Goal: Task Accomplishment & Management: Complete application form

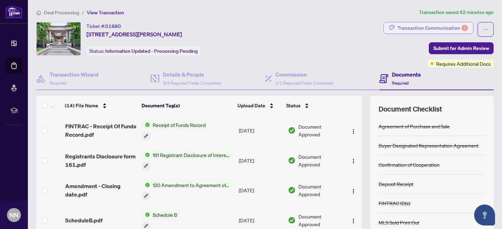
click at [420, 28] on div "Transaction Communication 2" at bounding box center [433, 27] width 70 height 11
click at [454, 27] on div "Transaction Communication 2" at bounding box center [433, 27] width 70 height 11
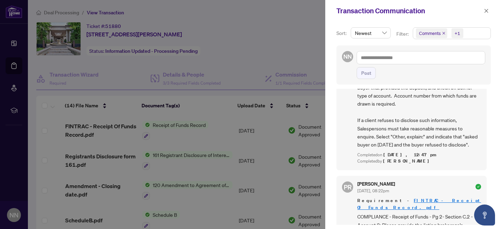
scroll to position [430, 0]
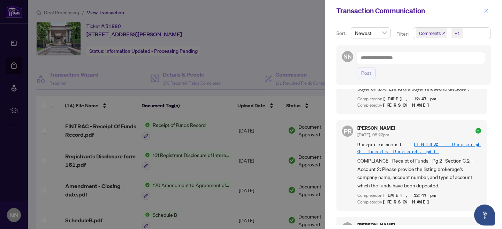
click at [487, 9] on icon "close" at bounding box center [486, 10] width 5 height 5
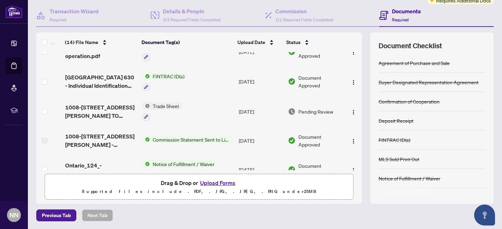
scroll to position [135, 0]
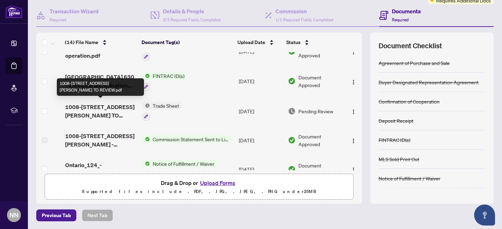
click at [116, 103] on span "1008-[STREET_ADDRESS][PERSON_NAME] TO REVIEW.pdf" at bounding box center [101, 111] width 72 height 17
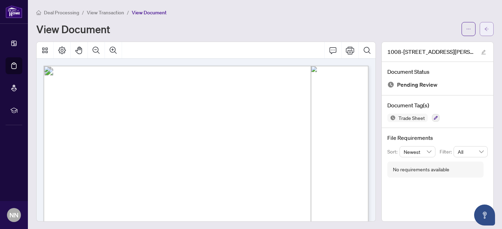
click at [487, 29] on icon "arrow-left" at bounding box center [487, 29] width 4 height 4
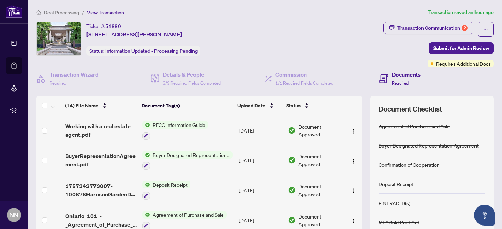
scroll to position [63, 0]
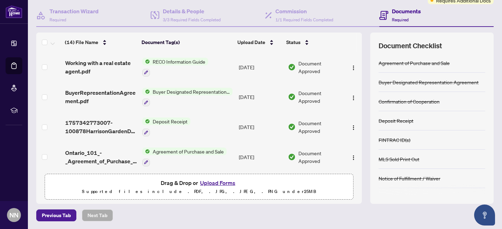
click at [216, 182] on button "Upload Forms" at bounding box center [217, 182] width 39 height 9
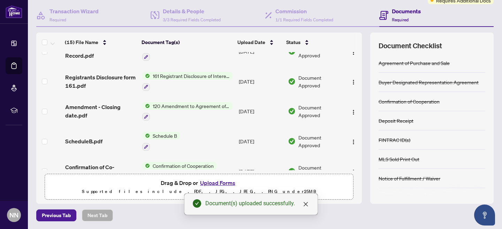
scroll to position [0, 0]
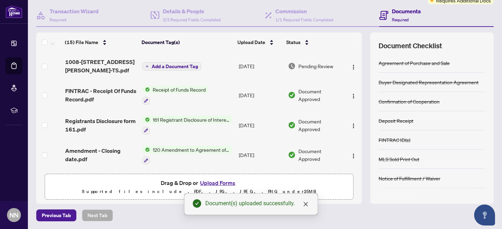
click at [183, 64] on span "Add a Document Tag" at bounding box center [175, 66] width 46 height 5
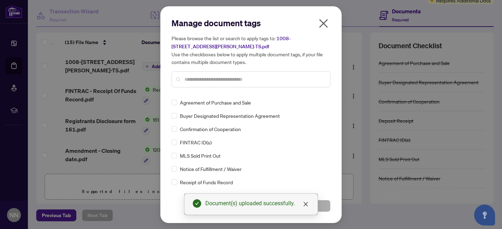
click at [186, 92] on div "Manage document tags Please browse the list or search to apply tags to: 1008-78…" at bounding box center [251, 114] width 159 height 194
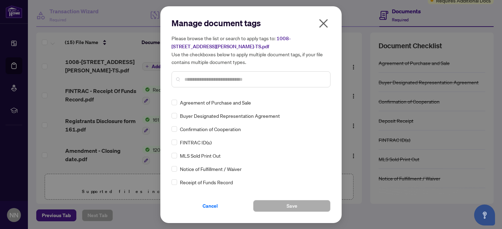
click at [186, 79] on input "text" at bounding box center [255, 79] width 140 height 8
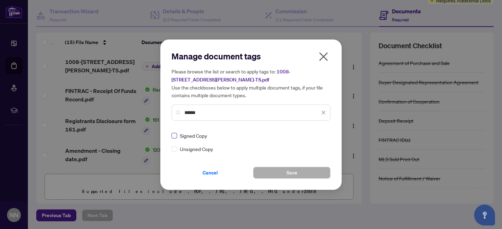
type input "******"
click at [297, 173] on button "Save" at bounding box center [291, 172] width 77 height 12
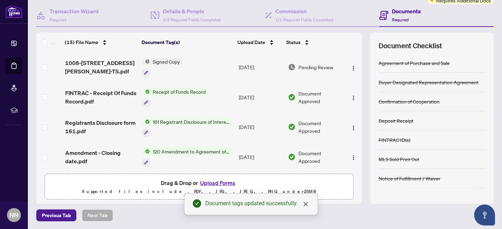
click at [165, 60] on span "Signed Copy" at bounding box center [166, 62] width 33 height 8
click at [146, 71] on icon "button" at bounding box center [146, 72] width 4 height 4
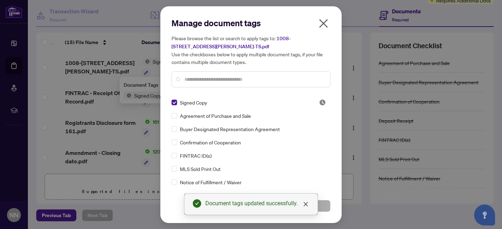
click at [197, 108] on div "Signed Copy Agreement of Purchase and Sale Buyer Designated Representation Agre…" at bounding box center [251, 141] width 159 height 87
click at [187, 77] on input "text" at bounding box center [255, 79] width 140 height 8
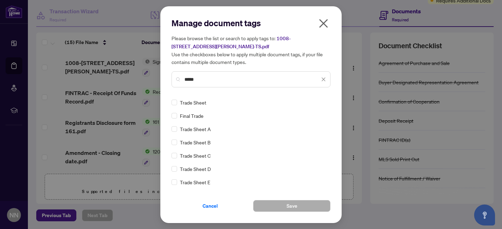
type input "*****"
click at [295, 208] on span "Save" at bounding box center [292, 205] width 11 height 11
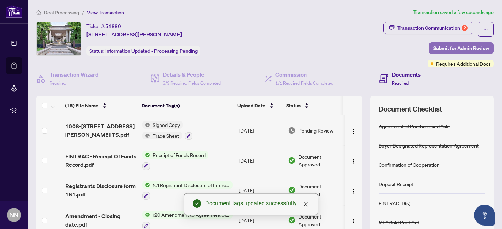
click at [454, 48] on span "Submit for Admin Review" at bounding box center [462, 48] width 56 height 11
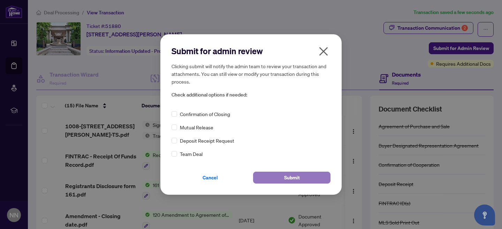
click at [299, 178] on span "Submit" at bounding box center [292, 177] width 16 height 11
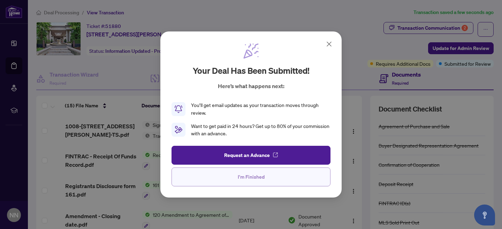
click at [257, 175] on span "I'm Finished" at bounding box center [251, 176] width 27 height 11
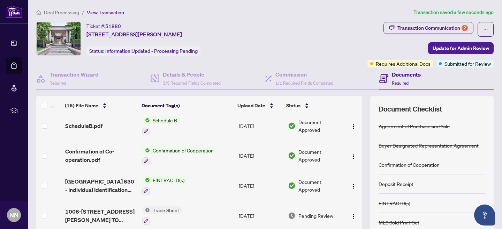
scroll to position [124, 0]
click at [146, 219] on icon "button" at bounding box center [146, 221] width 4 height 4
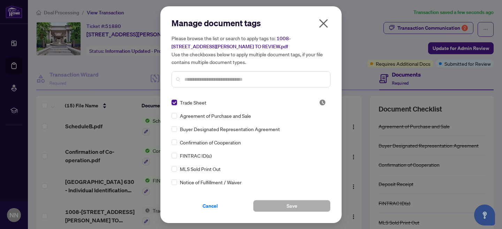
click at [325, 23] on icon "close" at bounding box center [323, 23] width 11 height 11
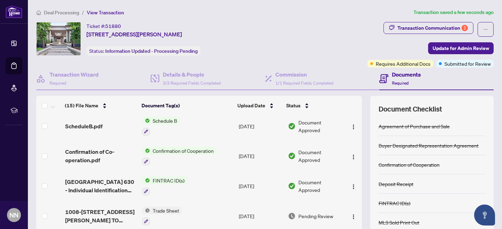
scroll to position [0, 0]
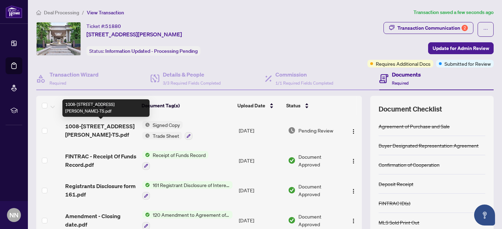
click at [114, 125] on span "1008-78 Harrison Garden Blvd-TS.pdf" at bounding box center [101, 130] width 72 height 17
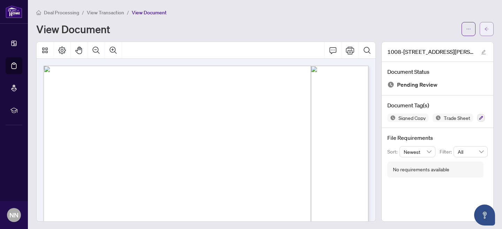
click at [489, 30] on icon "arrow-left" at bounding box center [487, 29] width 5 height 5
